Goal: Task Accomplishment & Management: Manage account settings

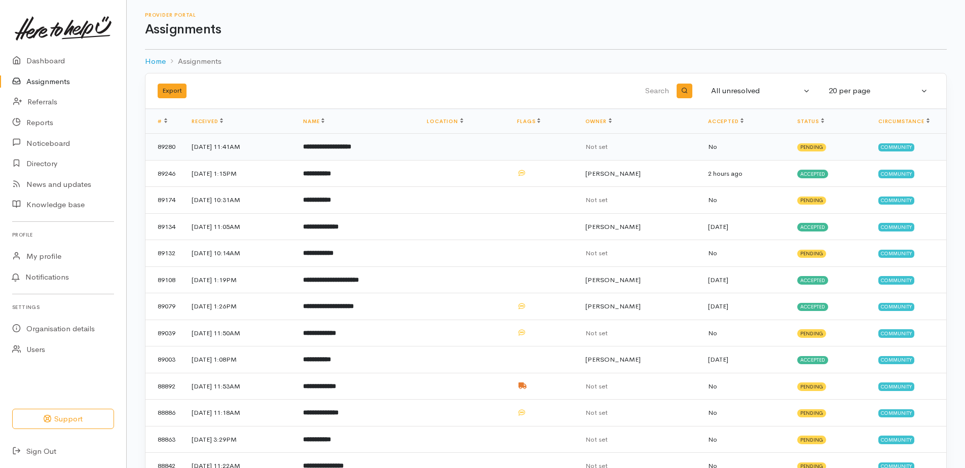
click at [230, 144] on td "30 Sep 2025, 11:41AM" at bounding box center [239, 147] width 112 height 27
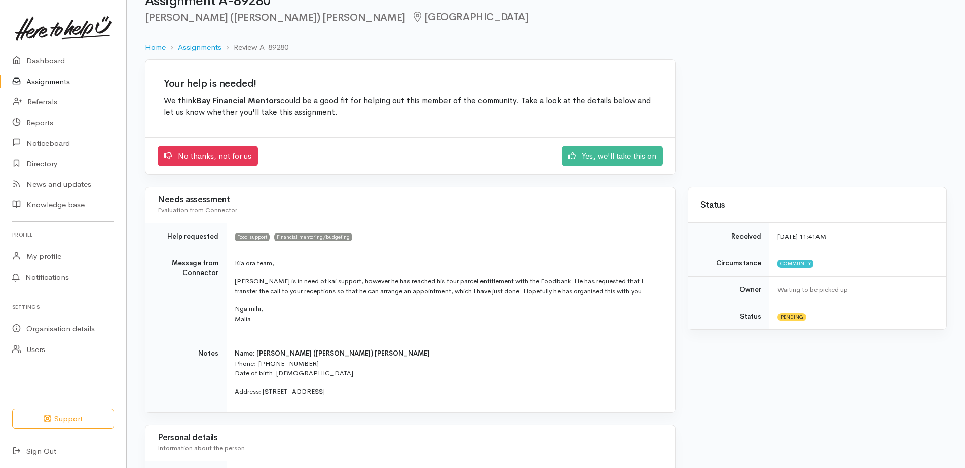
scroll to position [51, 0]
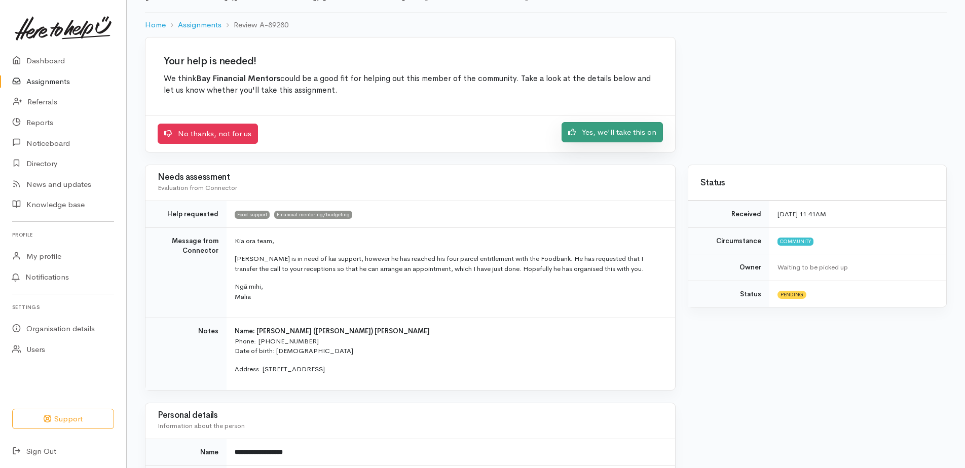
click at [637, 132] on link "Yes, we'll take this on" at bounding box center [612, 132] width 101 height 21
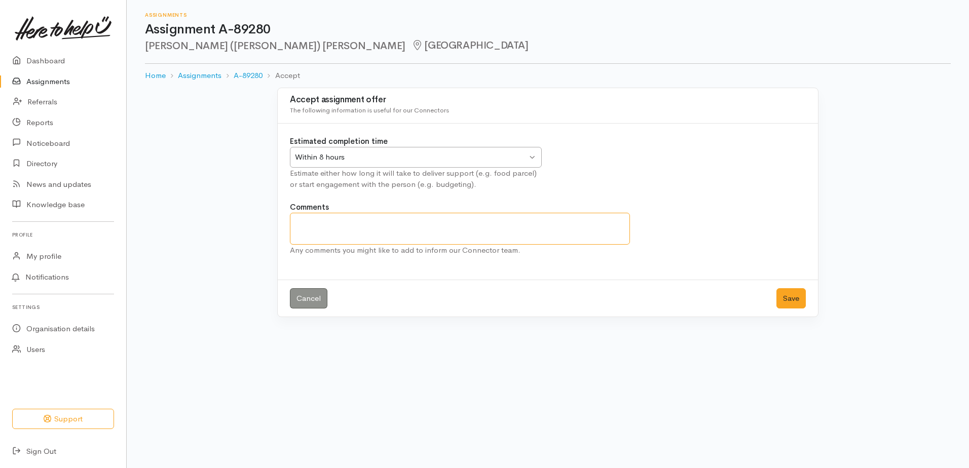
click at [310, 229] on textarea "Comments" at bounding box center [460, 229] width 340 height 32
type textarea "[PERSON_NAME] spoke with him on the phone and has booked him in"
click at [784, 301] on button "Save" at bounding box center [790, 298] width 29 height 21
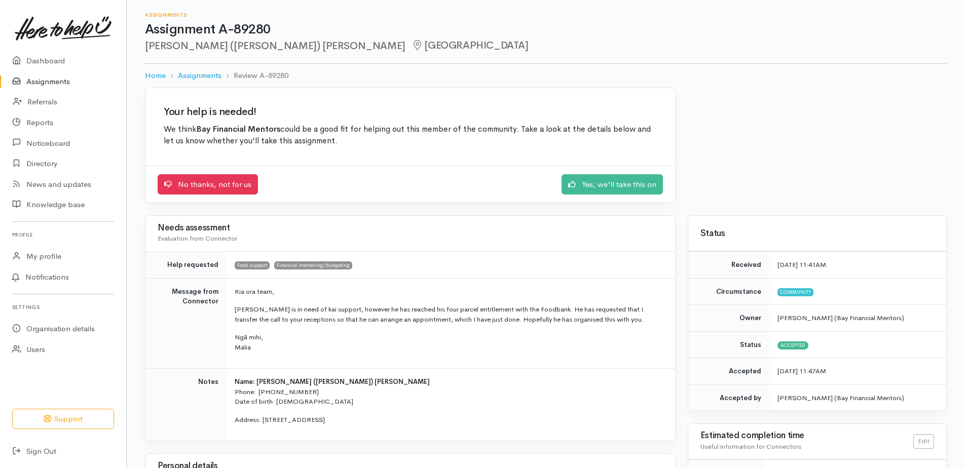
scroll to position [52, 0]
click at [45, 85] on link "Assignments" at bounding box center [63, 81] width 126 height 21
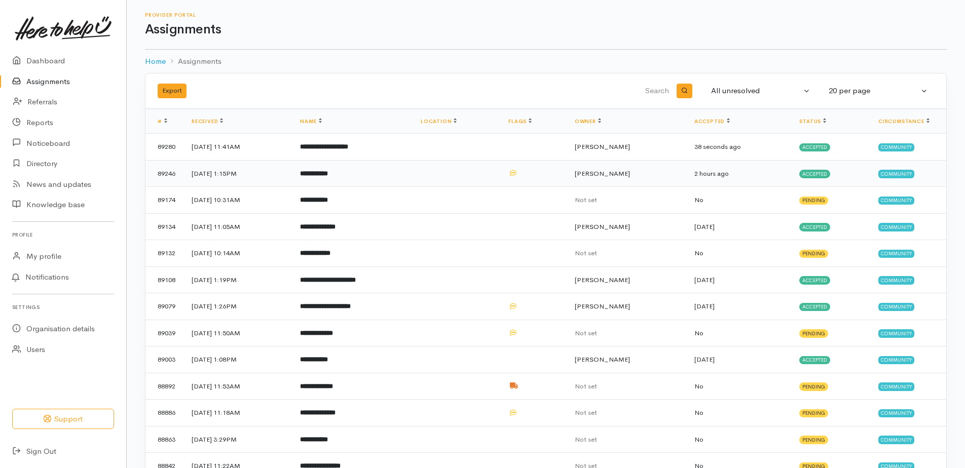
click at [342, 180] on td "**********" at bounding box center [352, 173] width 121 height 27
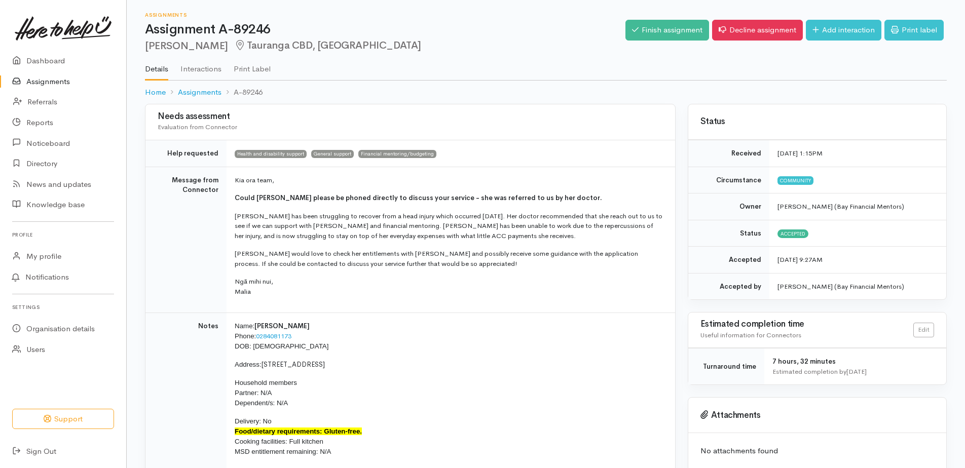
click at [260, 335] on link "0284081173" at bounding box center [273, 336] width 35 height 9
drag, startPoint x: 308, startPoint y: 334, endPoint x: 258, endPoint y: 333, distance: 50.2
click at [258, 333] on p "Name: [PERSON_NAME] Phone: [PHONE_NUMBER] DOB: [DEMOGRAPHIC_DATA]" at bounding box center [449, 336] width 428 height 30
copy link "0284081173"
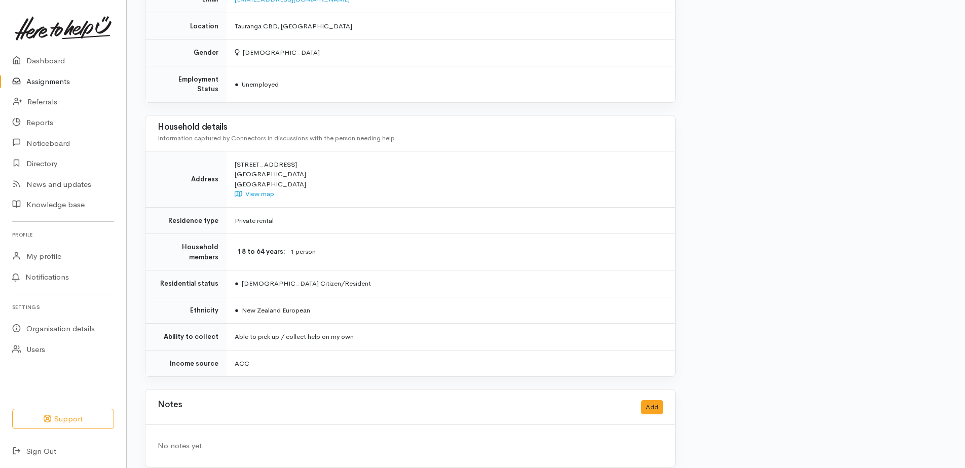
scroll to position [617, 0]
click at [211, 400] on div "Notes Add" at bounding box center [410, 406] width 505 height 21
click at [193, 439] on div "No notes yet." at bounding box center [410, 445] width 505 height 12
drag, startPoint x: 193, startPoint y: 434, endPoint x: 249, endPoint y: 441, distance: 57.2
click at [249, 441] on div "No notes yet." at bounding box center [410, 445] width 530 height 42
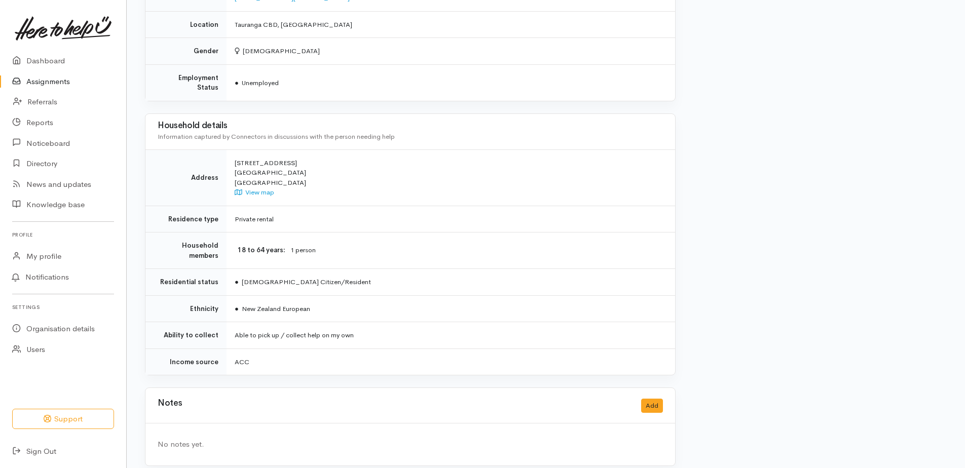
click at [658, 396] on div "Notes Add" at bounding box center [410, 406] width 505 height 21
click at [653, 399] on button "Add" at bounding box center [652, 406] width 22 height 15
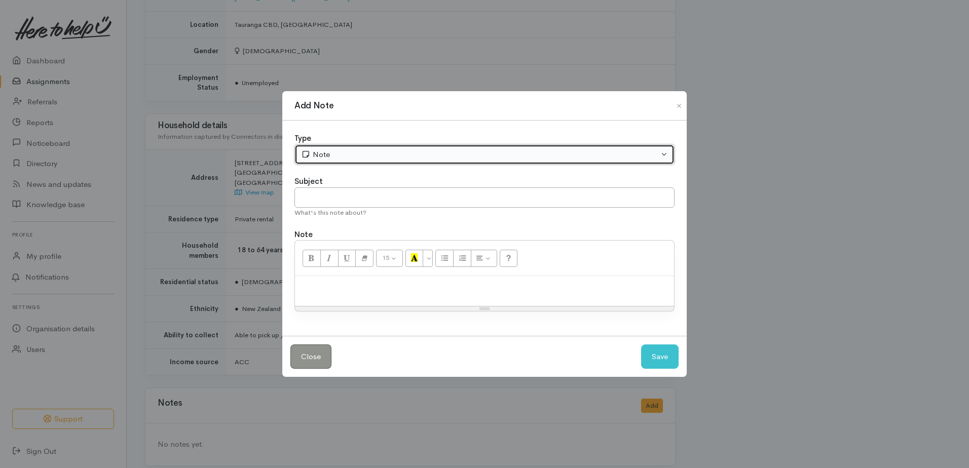
click at [352, 148] on button "Note" at bounding box center [484, 154] width 380 height 21
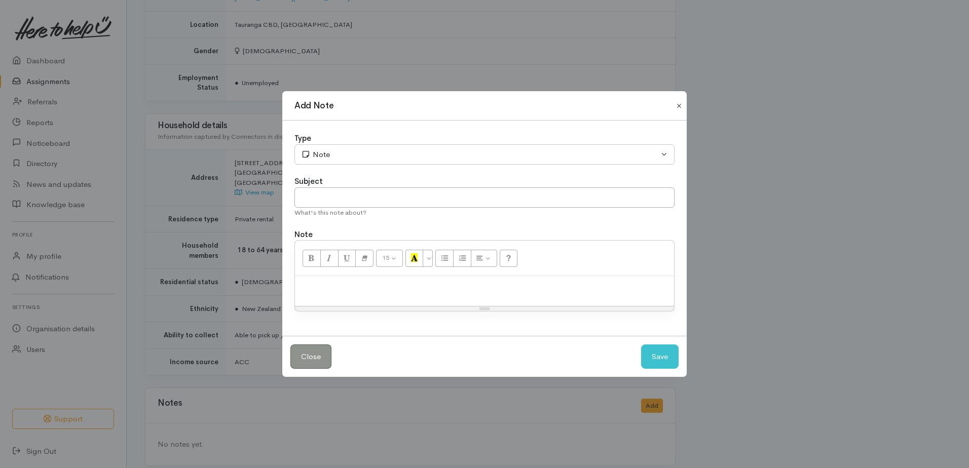
click at [677, 104] on button "Close" at bounding box center [679, 106] width 16 height 12
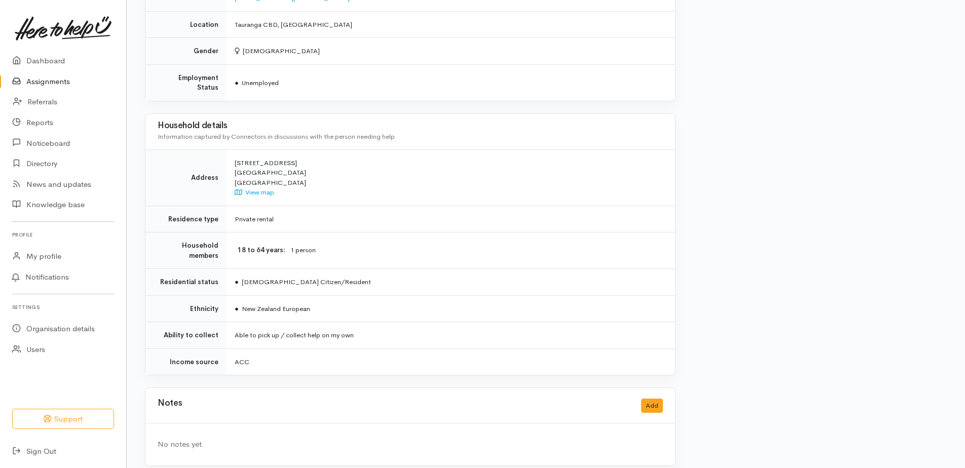
click at [245, 443] on div "No notes yet." at bounding box center [410, 445] width 530 height 42
click at [169, 439] on div "No notes yet." at bounding box center [410, 445] width 505 height 12
click at [209, 401] on div "Notes Add" at bounding box center [410, 406] width 505 height 21
click at [204, 396] on div "Notes Add" at bounding box center [410, 406] width 505 height 21
click at [656, 399] on button "Add" at bounding box center [652, 406] width 22 height 15
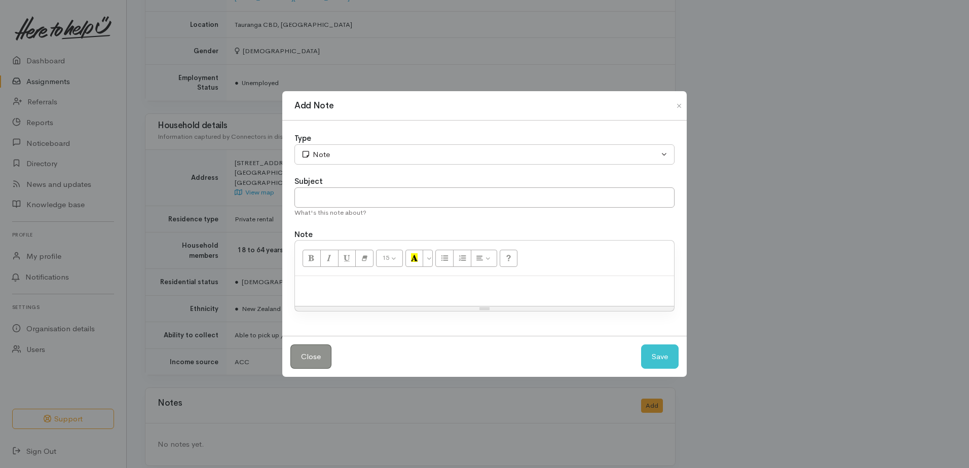
click at [335, 280] on div at bounding box center [484, 291] width 379 height 30
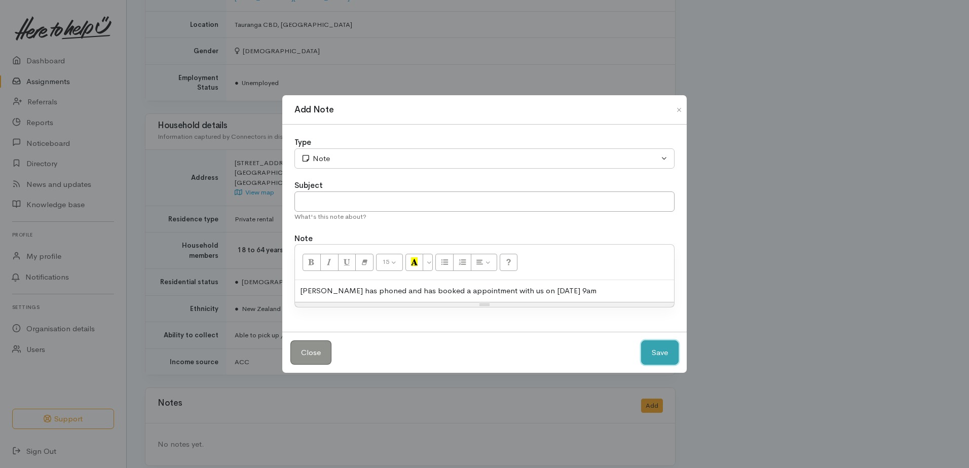
click at [669, 356] on button "Save" at bounding box center [660, 353] width 38 height 25
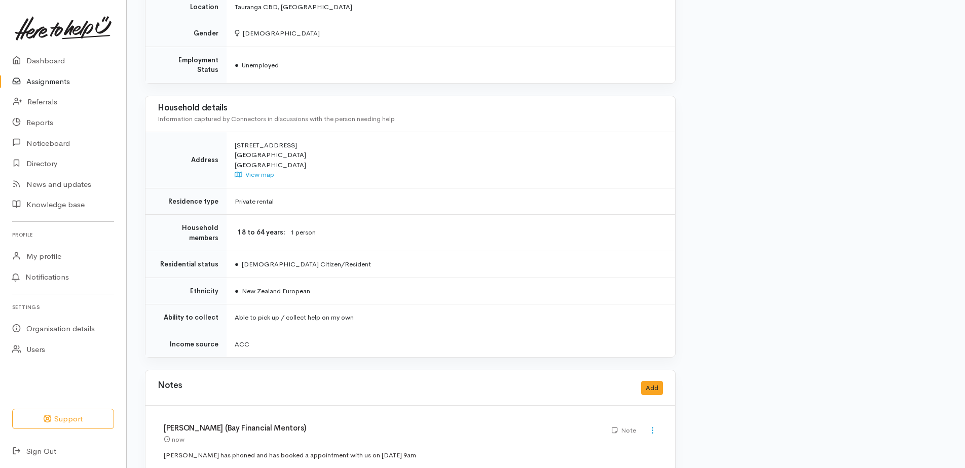
scroll to position [648, 0]
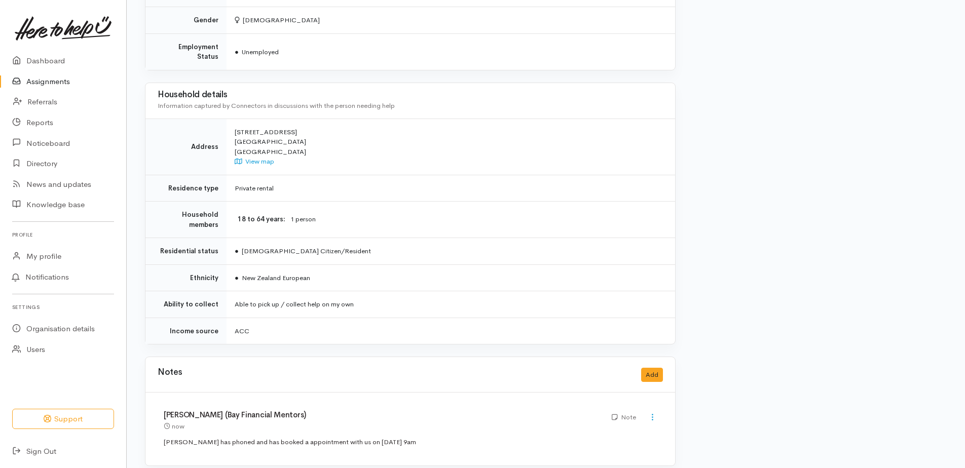
click at [440, 426] on div "[PERSON_NAME] (Bay Financial Mentors) now Note Edit" at bounding box center [410, 429] width 530 height 73
click at [394, 434] on div "[PERSON_NAME] (Bay Financial Mentors) now Note Edit" at bounding box center [410, 429] width 530 height 73
click at [627, 413] on div "Note" at bounding box center [624, 418] width 24 height 10
drag, startPoint x: 625, startPoint y: 409, endPoint x: 681, endPoint y: 369, distance: 68.3
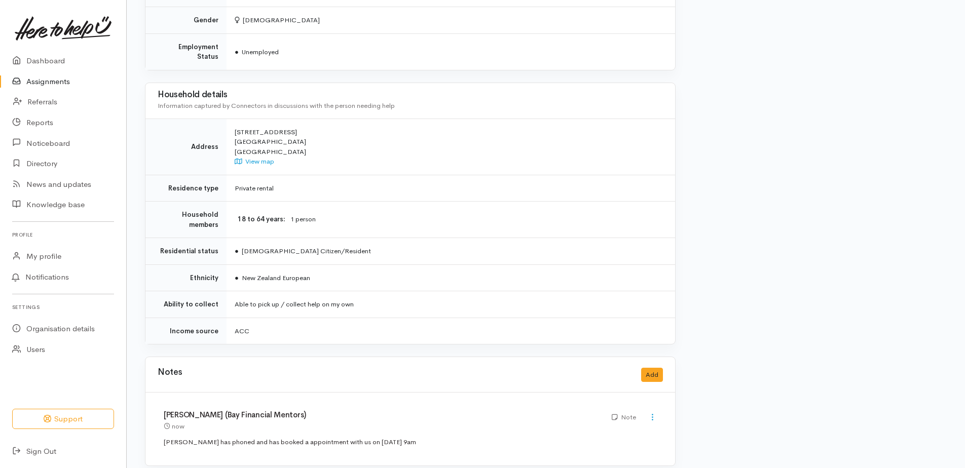
click at [625, 413] on div "Note" at bounding box center [624, 418] width 24 height 10
click at [652, 413] on icon at bounding box center [652, 417] width 9 height 9
click at [600, 429] on link "Edit" at bounding box center [616, 437] width 80 height 16
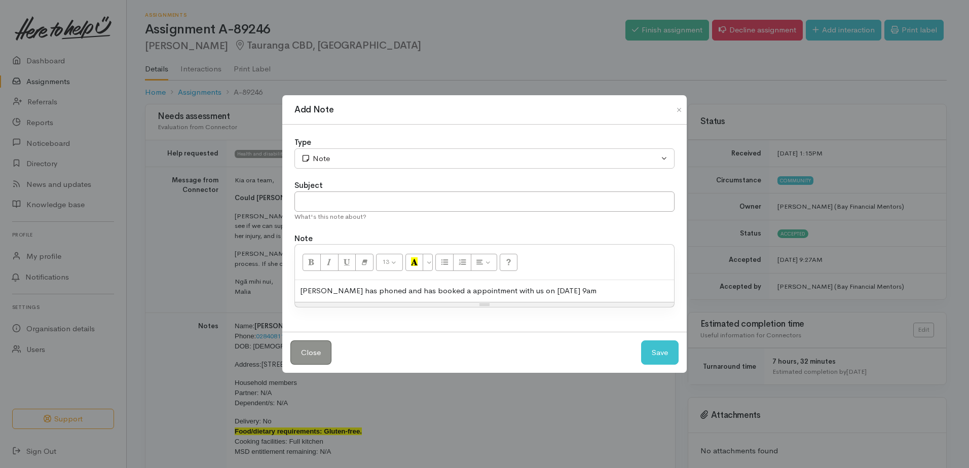
click at [577, 287] on div "[PERSON_NAME] has phoned and has booked a appointment with us on [DATE] 9am" at bounding box center [484, 291] width 379 height 22
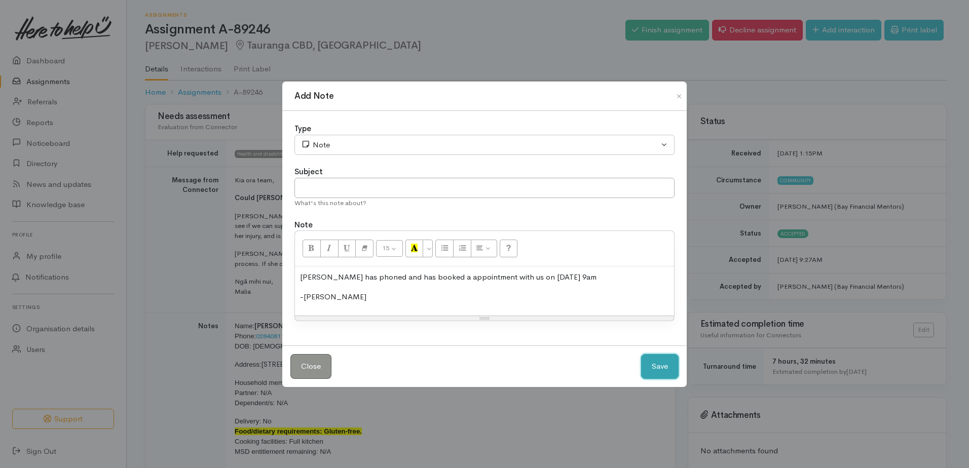
click at [662, 368] on button "Save" at bounding box center [660, 366] width 38 height 25
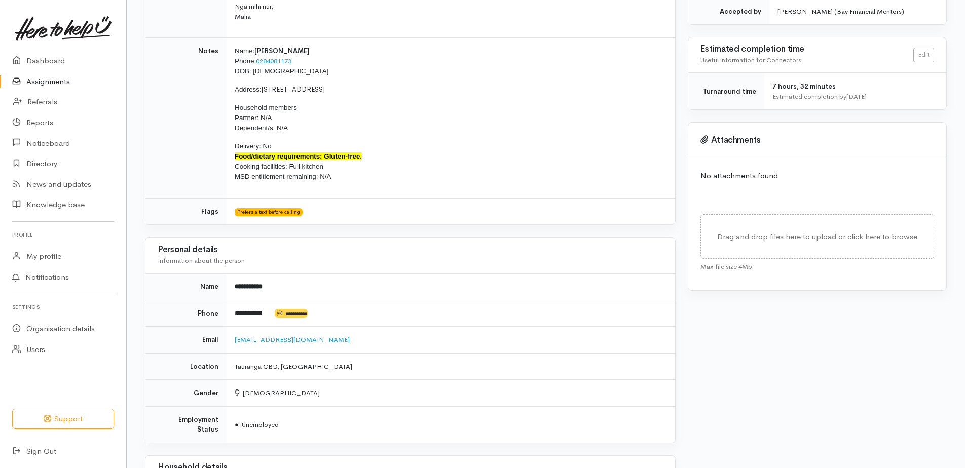
scroll to position [218, 0]
